Goal: Find specific page/section: Find specific page/section

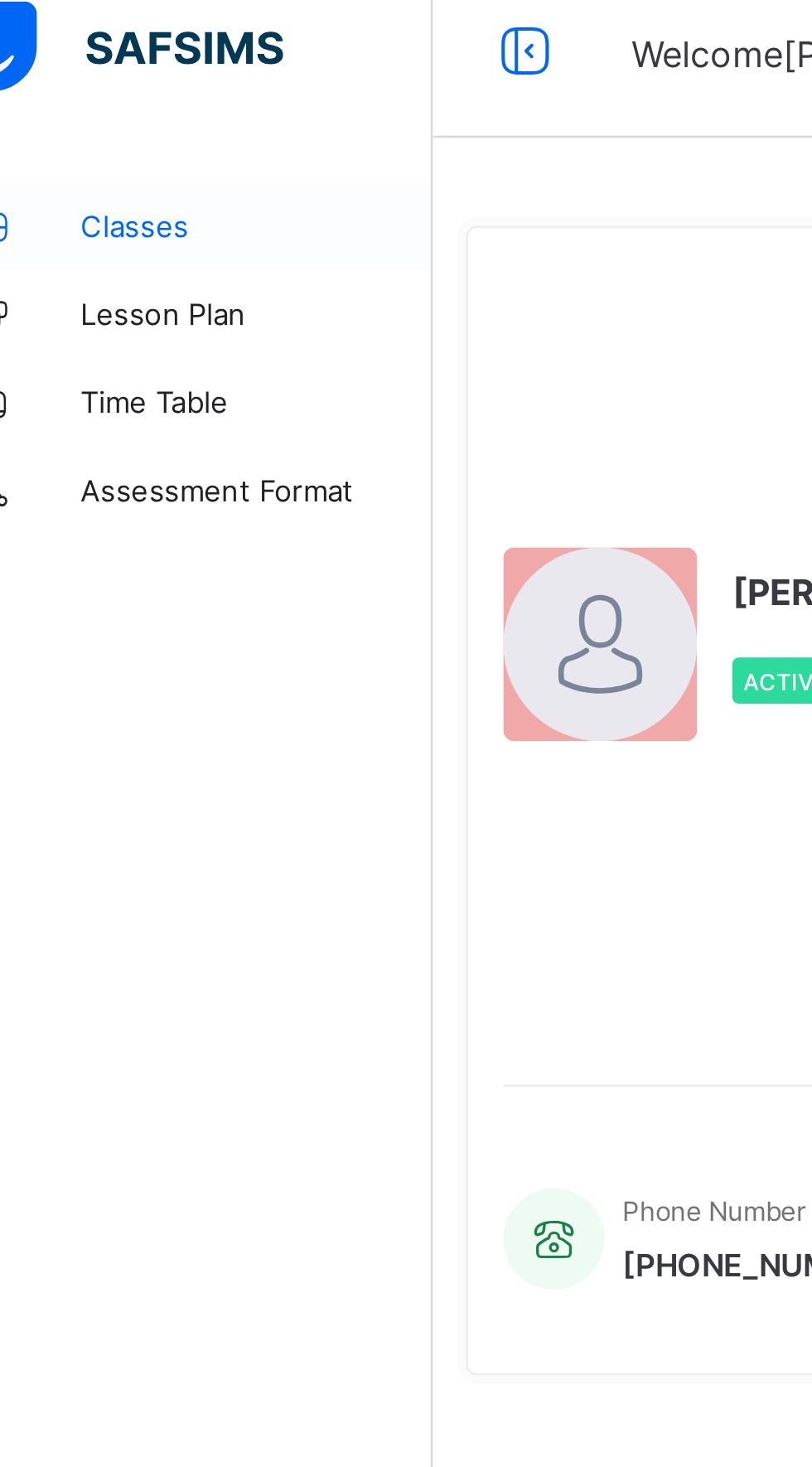
click at [97, 102] on span "Classes" at bounding box center [132, 99] width 132 height 13
